Goal: Task Accomplishment & Management: Complete application form

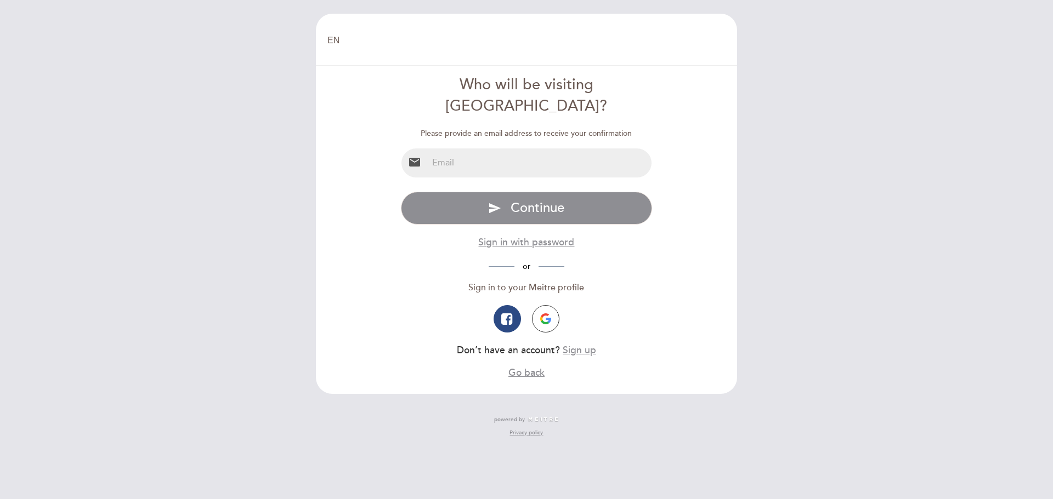
click at [516, 149] on input "email" at bounding box center [540, 163] width 224 height 29
type input "[EMAIL_ADDRESS][DOMAIN_NAME]"
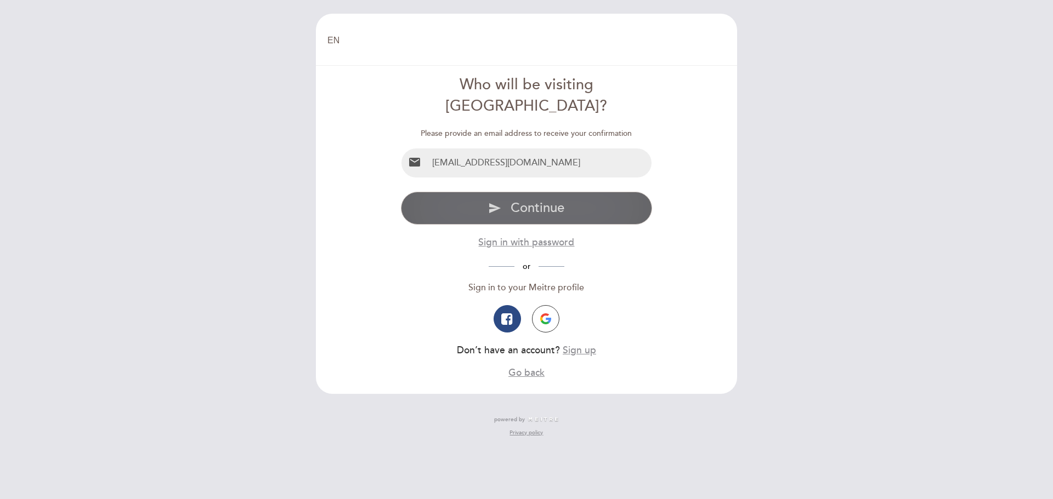
click at [515, 200] on span "Continue" at bounding box center [537, 208] width 54 height 16
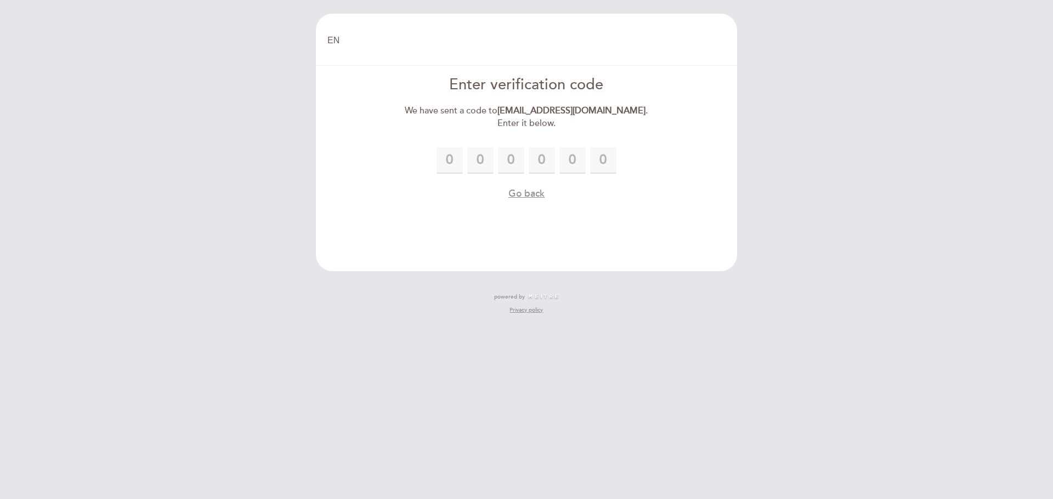
type input "1"
type input "7"
type input "6"
type input "7"
type input "4"
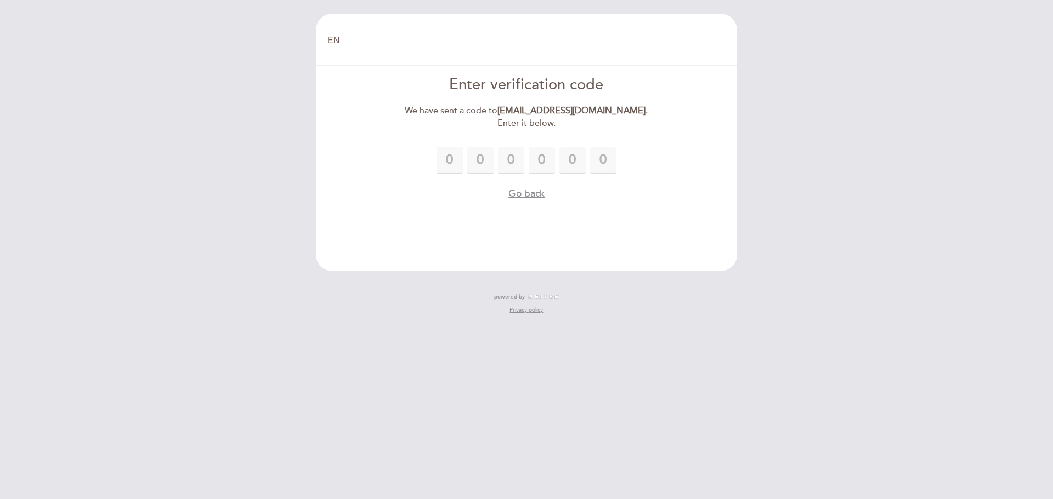
type input "3"
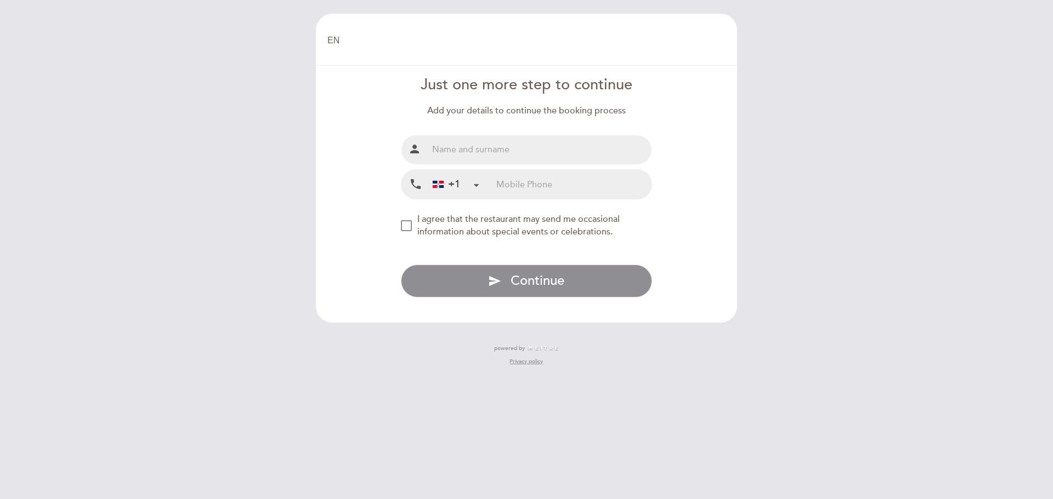
click at [529, 152] on input "text" at bounding box center [540, 149] width 224 height 29
type input "[PERSON_NAME]"
click at [517, 187] on input "tel" at bounding box center [573, 184] width 155 height 29
type input "8094812928"
click at [407, 221] on div "NEW_MODAL_AGREE_RESTAURANT_SEND_OCCASIONAL_INFO" at bounding box center [406, 225] width 11 height 11
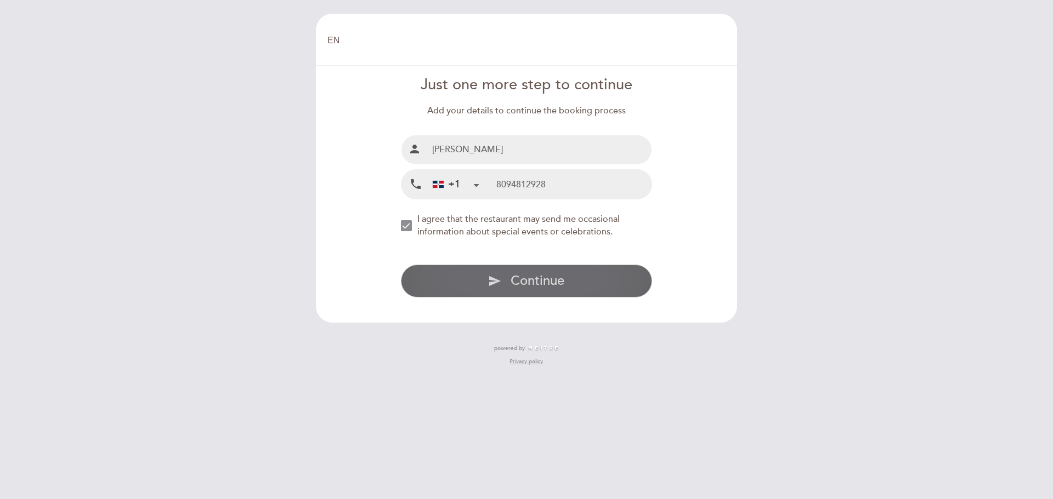
click at [507, 279] on button "send Continue" at bounding box center [527, 281] width 252 height 33
